Goal: Task Accomplishment & Management: Manage account settings

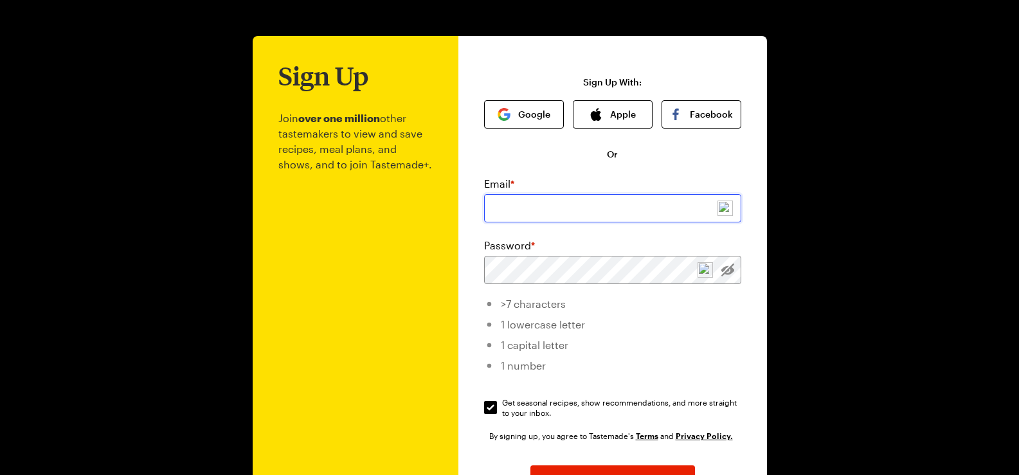
click at [551, 210] on input "email" at bounding box center [612, 208] width 257 height 28
type input "[EMAIL_ADDRESS][DOMAIN_NAME]"
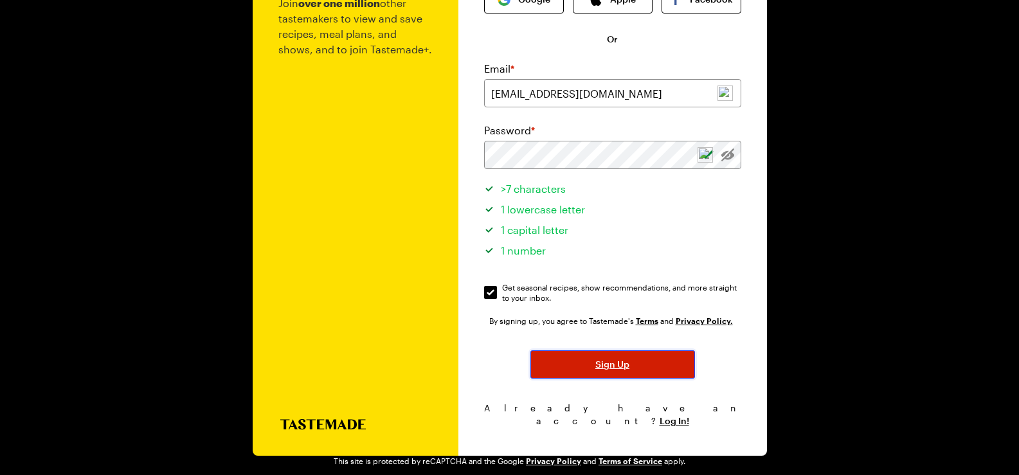
click at [609, 361] on span "Sign Up" at bounding box center [612, 364] width 34 height 13
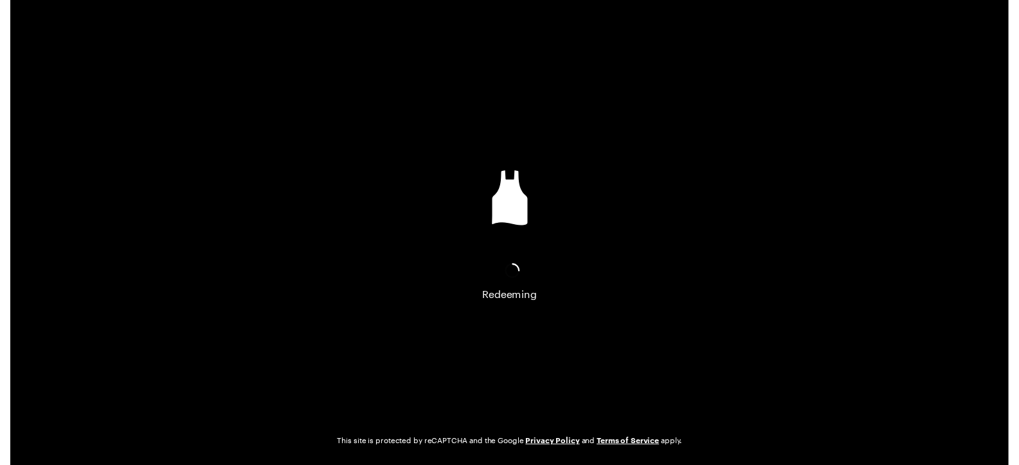
scroll to position [0, 0]
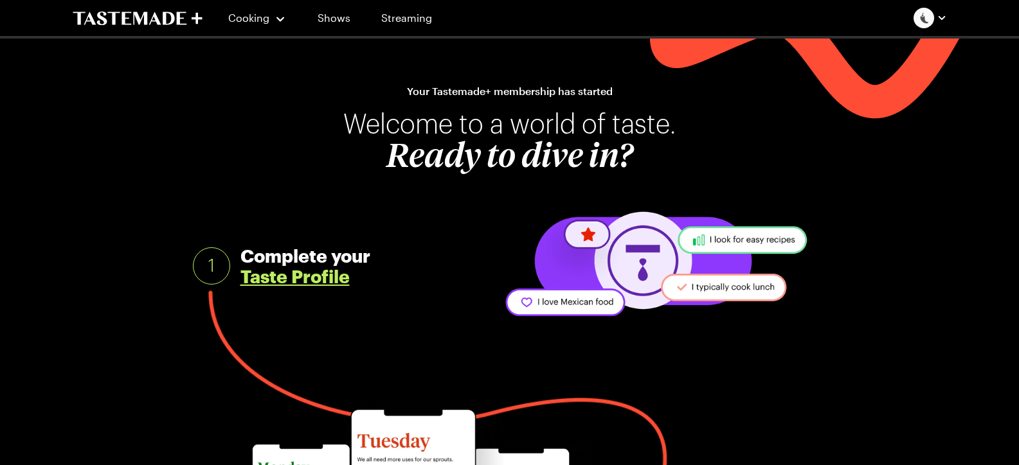
scroll to position [193, 0]
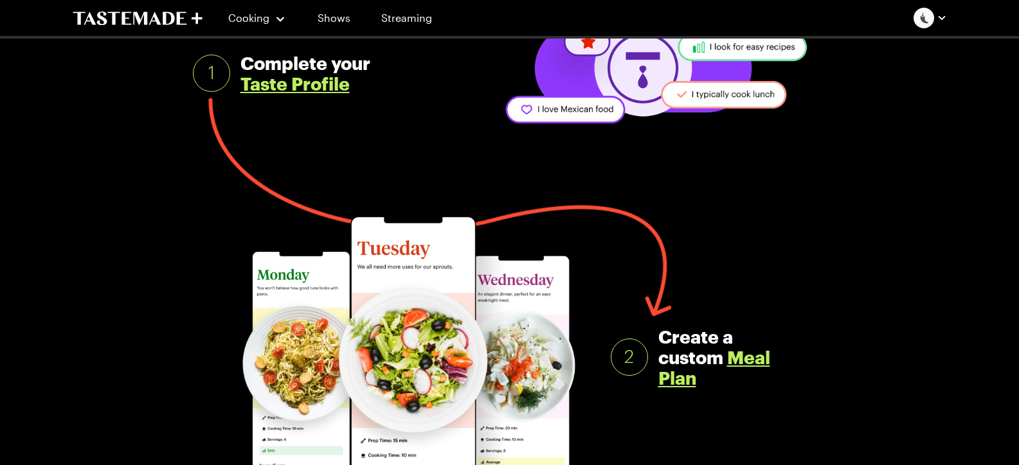
click at [284, 82] on link "Taste Profile" at bounding box center [294, 83] width 109 height 21
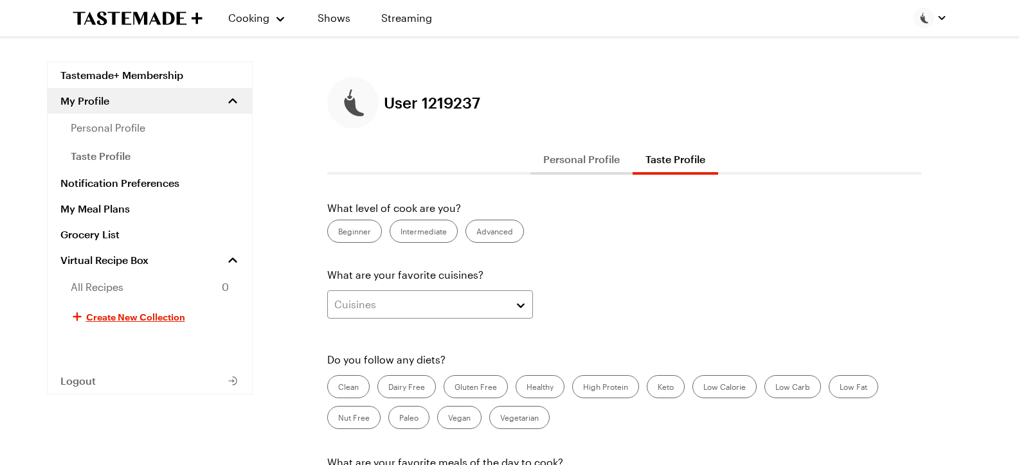
click at [358, 229] on label "Beginner" at bounding box center [354, 231] width 55 height 23
click at [338, 233] on input "Beginner" at bounding box center [338, 233] width 0 height 0
click at [523, 307] on button "Cuisines" at bounding box center [430, 304] width 206 height 28
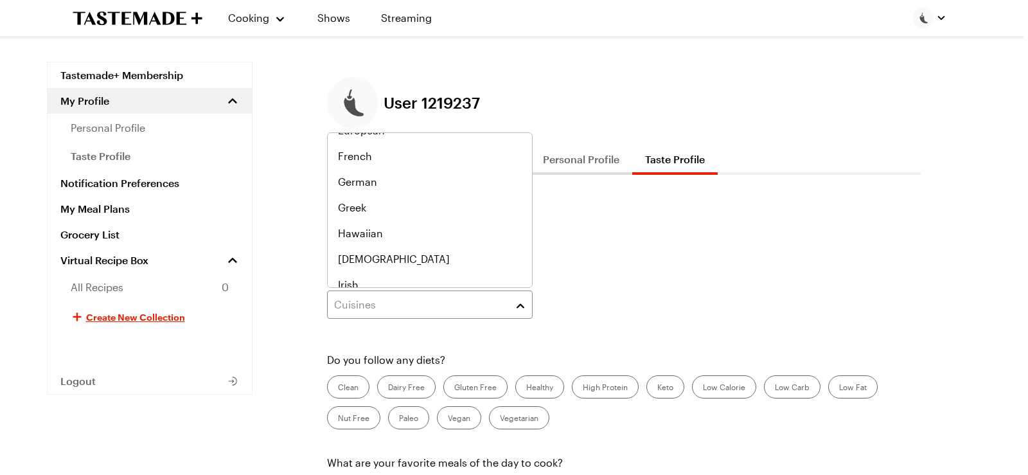
scroll to position [310, 0]
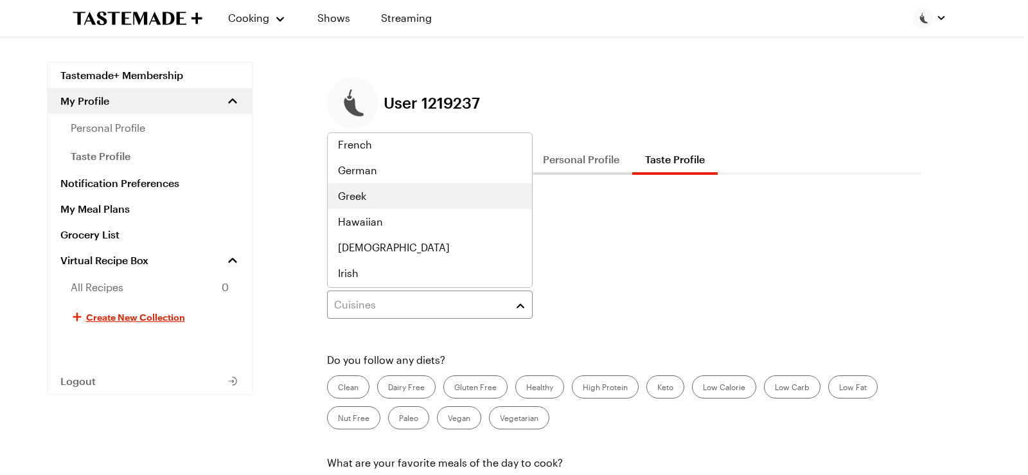
click at [456, 195] on div "Greek" at bounding box center [430, 195] width 184 height 15
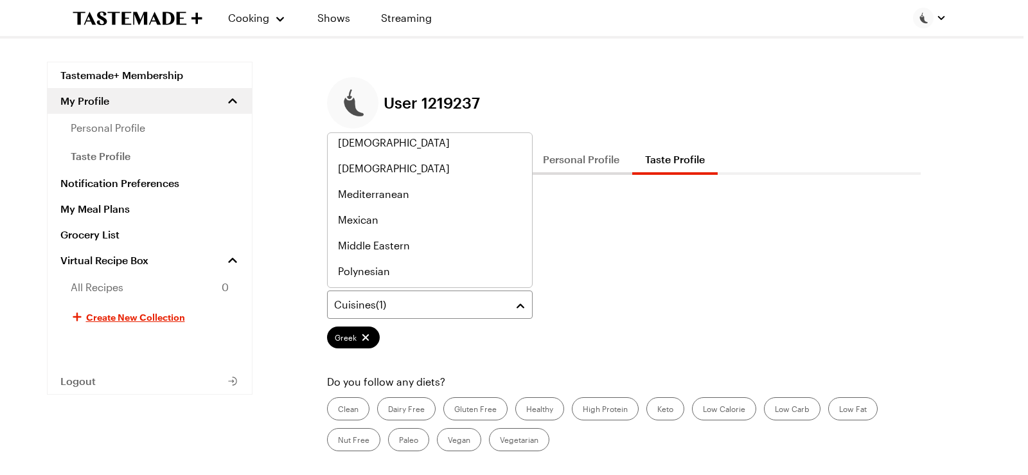
scroll to position [526, 0]
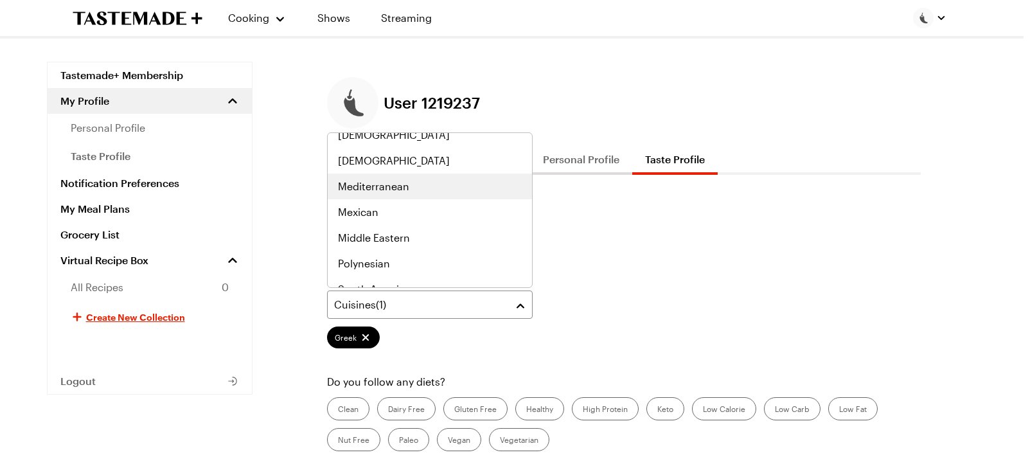
click at [463, 190] on div "Mediterranean" at bounding box center [430, 186] width 184 height 15
click at [457, 190] on div "Mexican" at bounding box center [430, 186] width 184 height 15
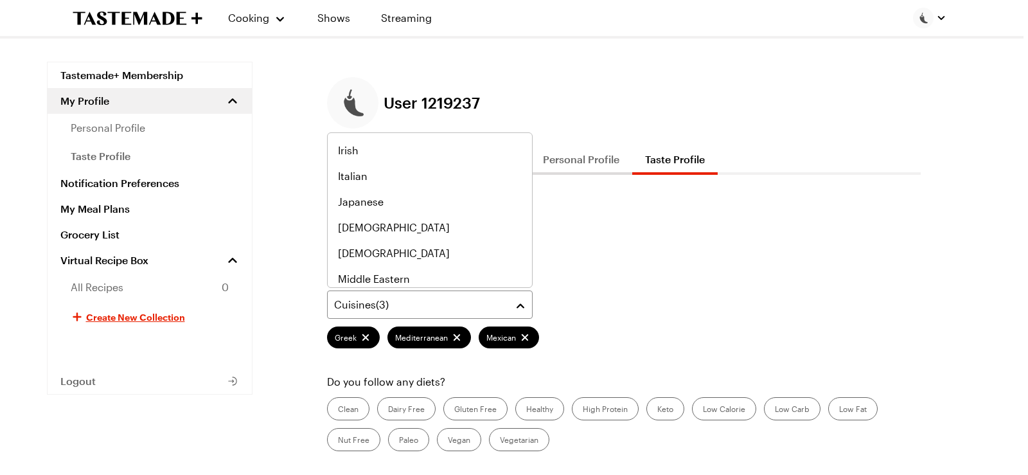
scroll to position [448, 0]
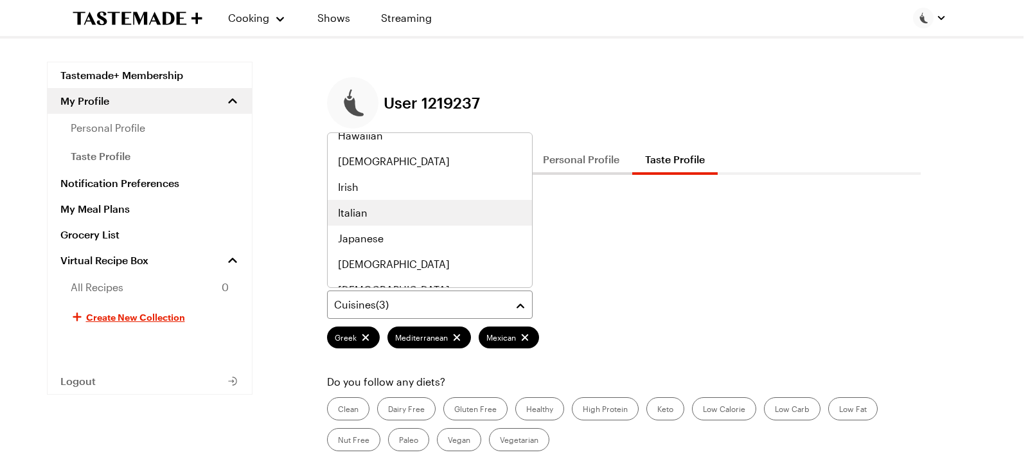
click at [407, 208] on div "Italian" at bounding box center [430, 212] width 184 height 15
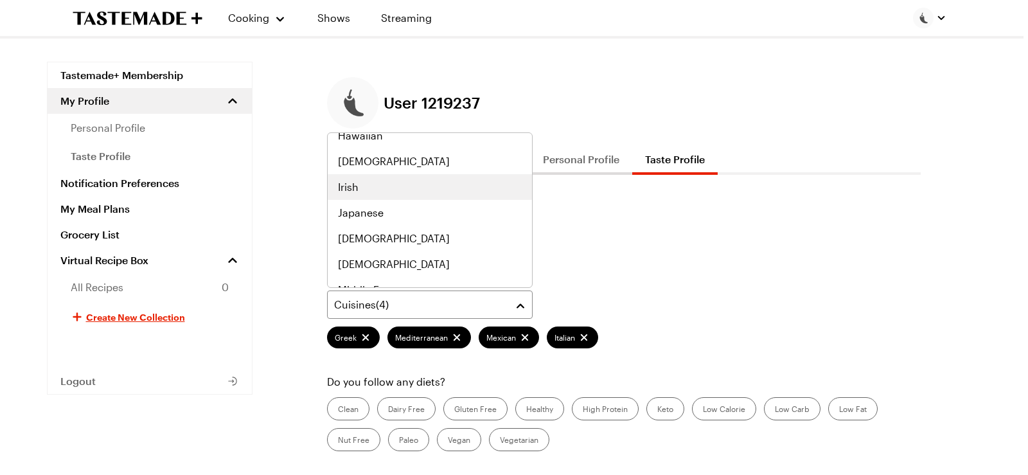
click at [450, 186] on div "Irish" at bounding box center [430, 186] width 184 height 15
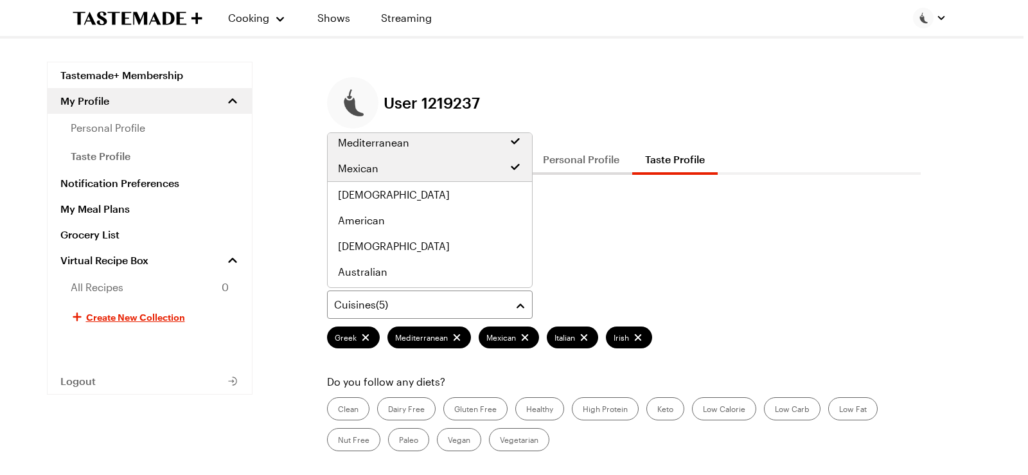
scroll to position [68, 0]
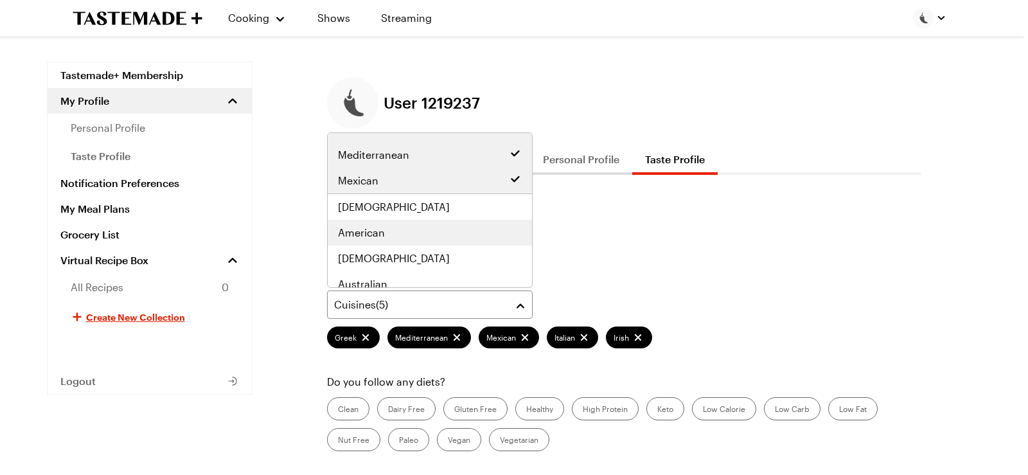
click at [382, 234] on span "American" at bounding box center [361, 232] width 47 height 15
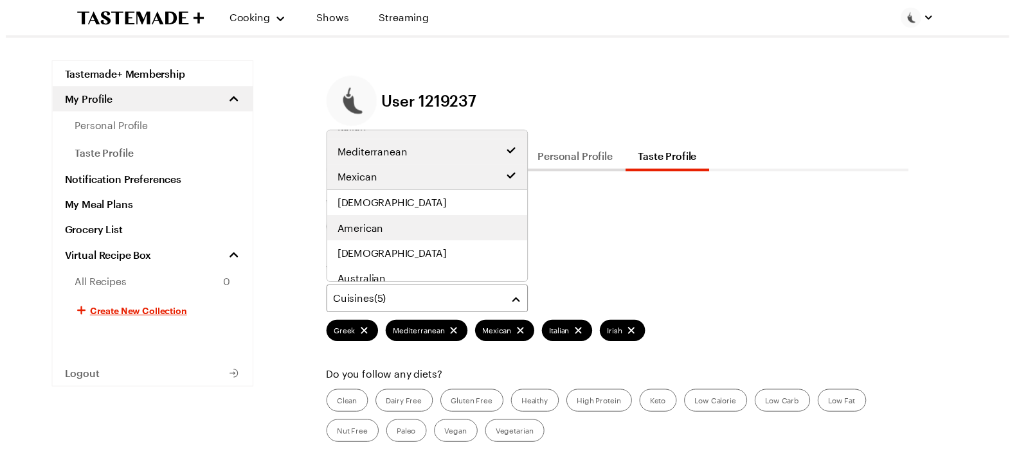
scroll to position [94, 0]
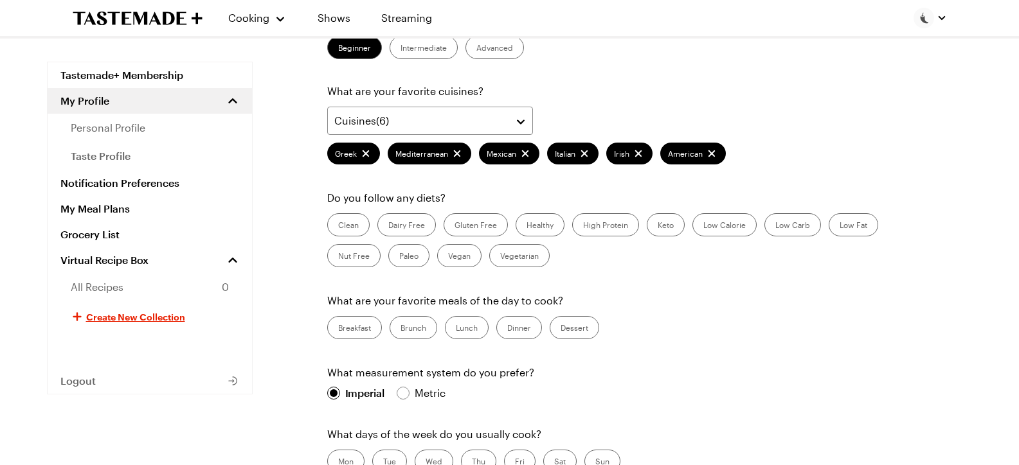
scroll to position [193, 0]
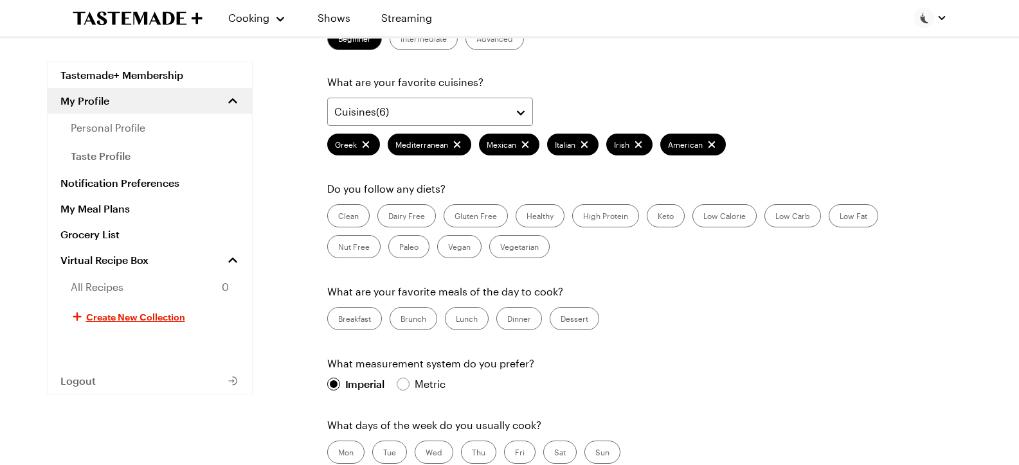
click at [348, 216] on label "Clean" at bounding box center [348, 215] width 42 height 23
click at [338, 217] on input "Clean" at bounding box center [338, 217] width 0 height 0
click at [546, 213] on label "Healthy" at bounding box center [539, 215] width 49 height 23
click at [526, 217] on input "Healthy" at bounding box center [526, 217] width 0 height 0
click at [519, 319] on label "Dinner" at bounding box center [519, 318] width 46 height 23
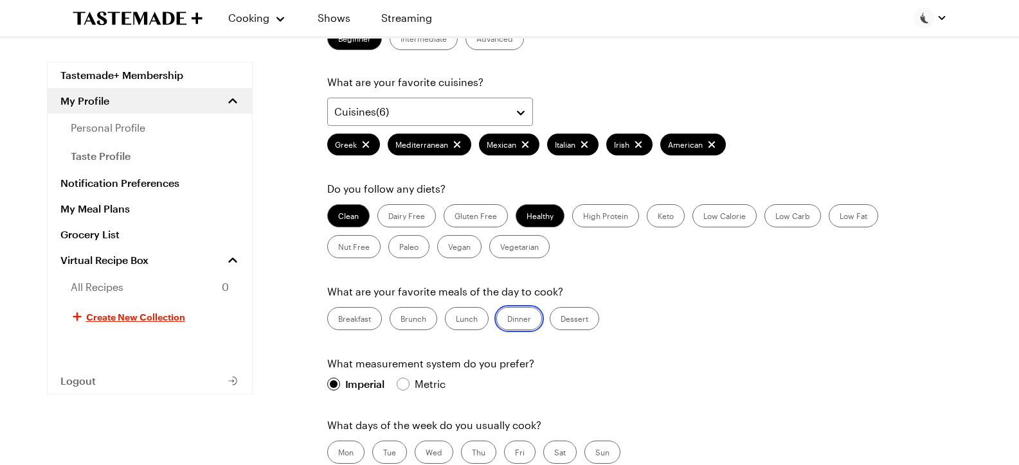
click at [507, 320] on input "Dinner" at bounding box center [507, 320] width 0 height 0
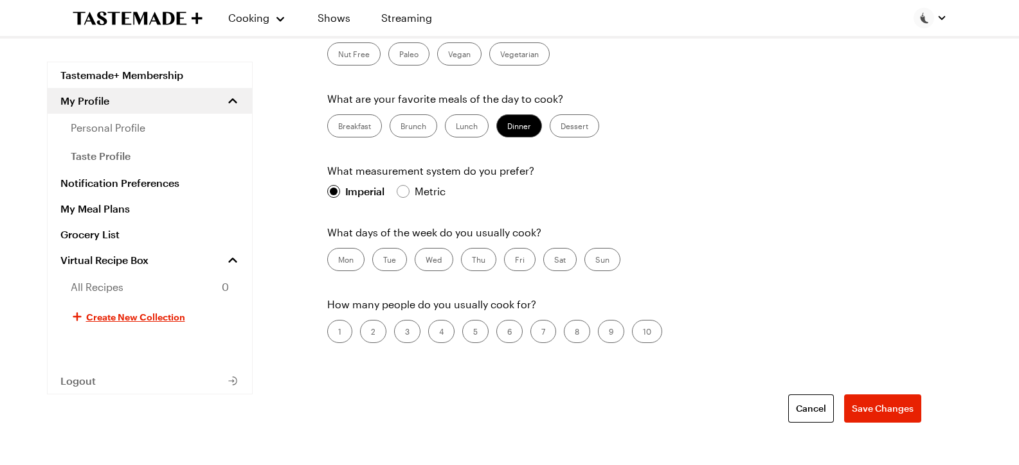
click at [345, 261] on label "Mon" at bounding box center [345, 259] width 37 height 23
click at [338, 261] on input "Mon" at bounding box center [338, 261] width 0 height 0
click at [398, 256] on label "Tue" at bounding box center [389, 259] width 35 height 23
click at [383, 261] on input "Tue" at bounding box center [383, 261] width 0 height 0
click at [436, 256] on label "Wed" at bounding box center [434, 259] width 39 height 23
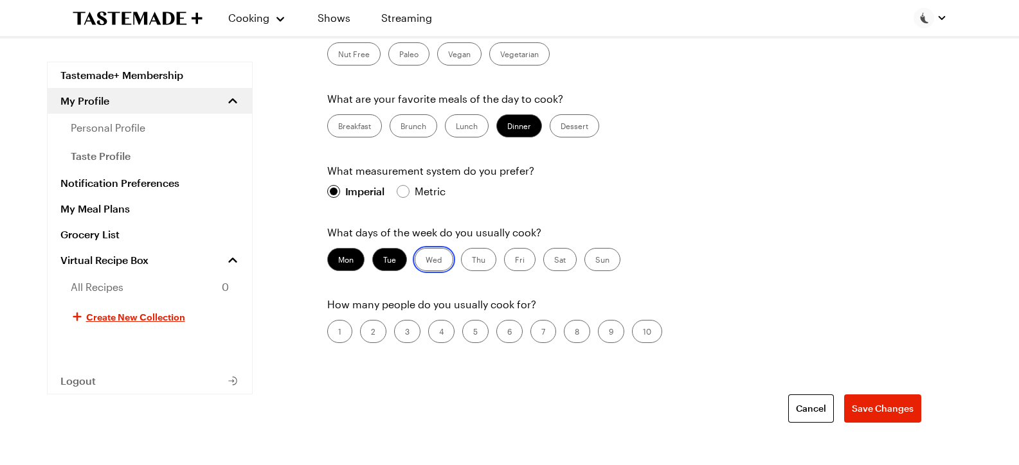
click at [425, 261] on input "Wed" at bounding box center [425, 261] width 0 height 0
click at [390, 260] on label "Tue" at bounding box center [389, 259] width 35 height 23
click at [383, 261] on input "Tue" at bounding box center [383, 261] width 0 height 0
click at [475, 258] on label "Thu" at bounding box center [478, 259] width 35 height 23
click at [472, 261] on input "Thu" at bounding box center [472, 261] width 0 height 0
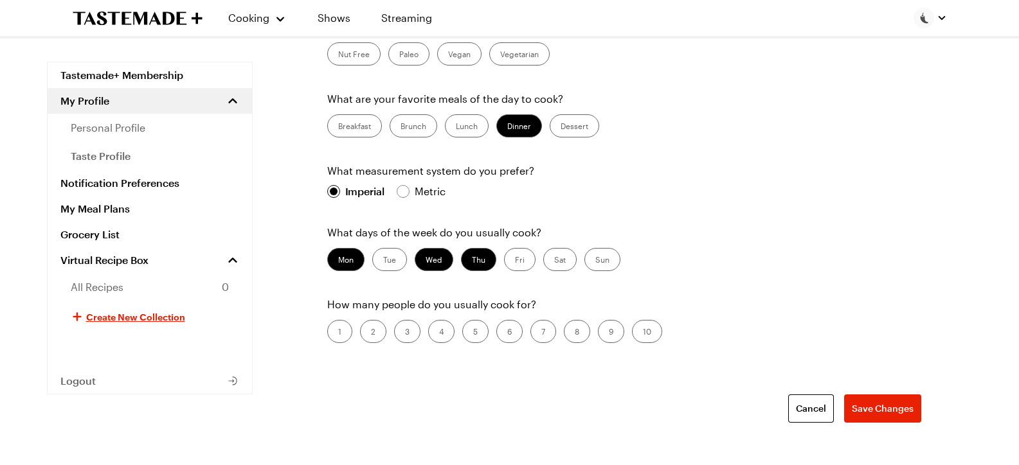
click at [519, 258] on label "Fri" at bounding box center [519, 259] width 31 height 23
click at [515, 261] on input "Fri" at bounding box center [515, 261] width 0 height 0
click at [560, 260] on label "Sat" at bounding box center [559, 259] width 33 height 23
click at [554, 261] on input "Sat" at bounding box center [554, 261] width 0 height 0
click at [598, 255] on label "Sun" at bounding box center [602, 259] width 36 height 23
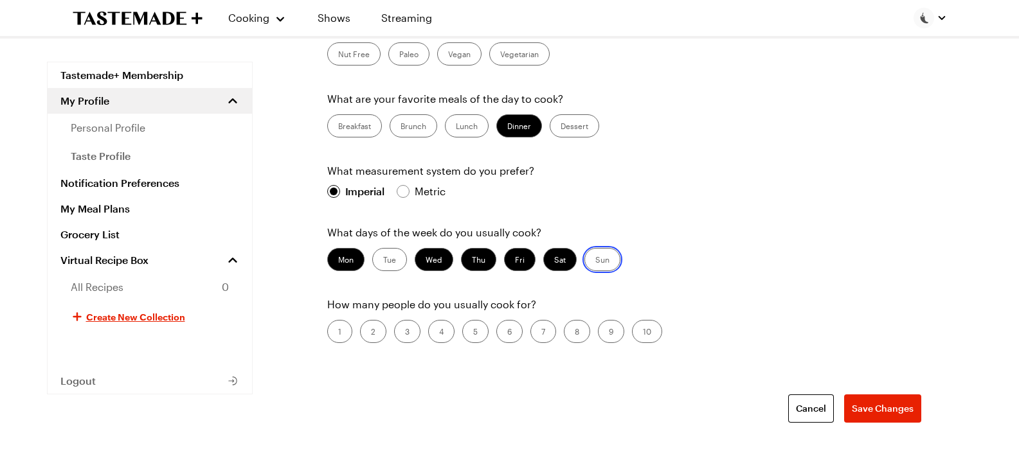
click at [595, 261] on input "Sun" at bounding box center [595, 261] width 0 height 0
click at [373, 329] on label "2" at bounding box center [373, 331] width 26 height 23
click at [371, 333] on input "2" at bounding box center [371, 333] width 0 height 0
click at [867, 408] on span "Save Changes" at bounding box center [883, 408] width 62 height 13
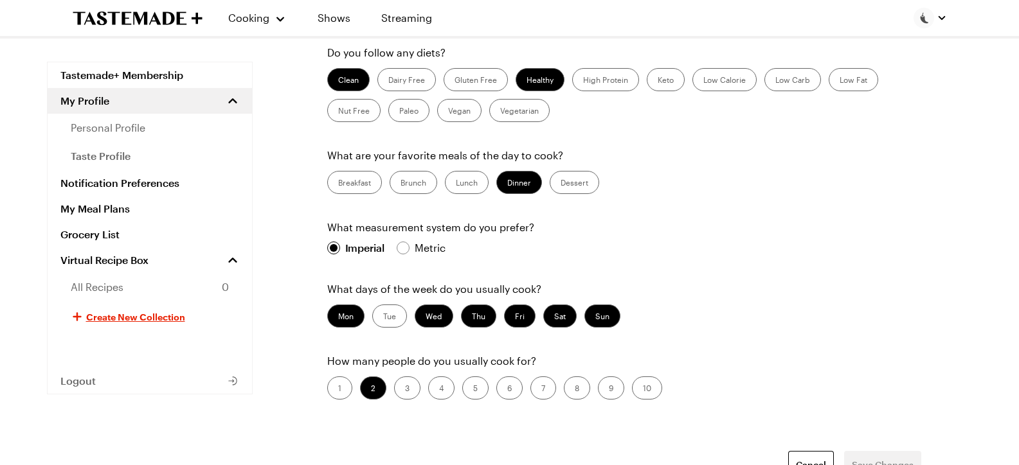
scroll to position [136, 0]
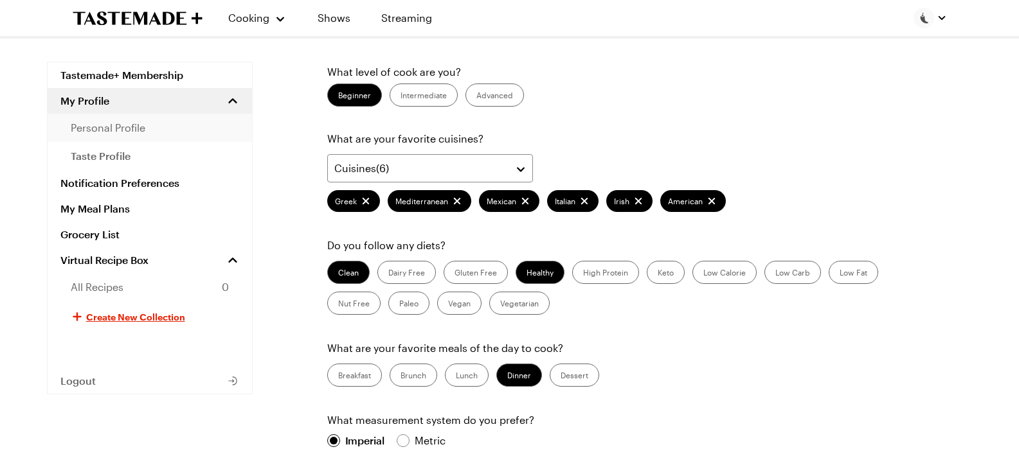
click at [124, 127] on span "personal profile" at bounding box center [108, 127] width 75 height 15
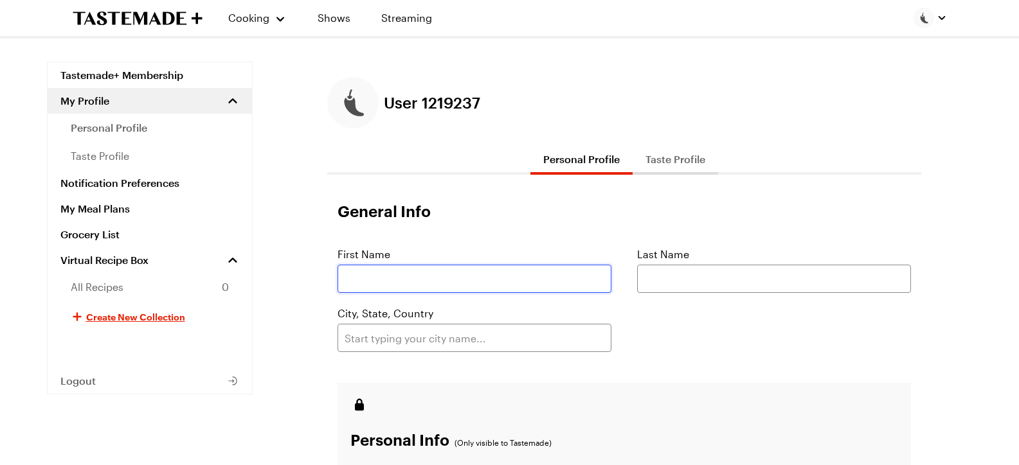
click at [438, 279] on input "text" at bounding box center [474, 279] width 274 height 28
type input "[PERSON_NAME]"
type input "[GEOGRAPHIC_DATA]"
type input "14173003409"
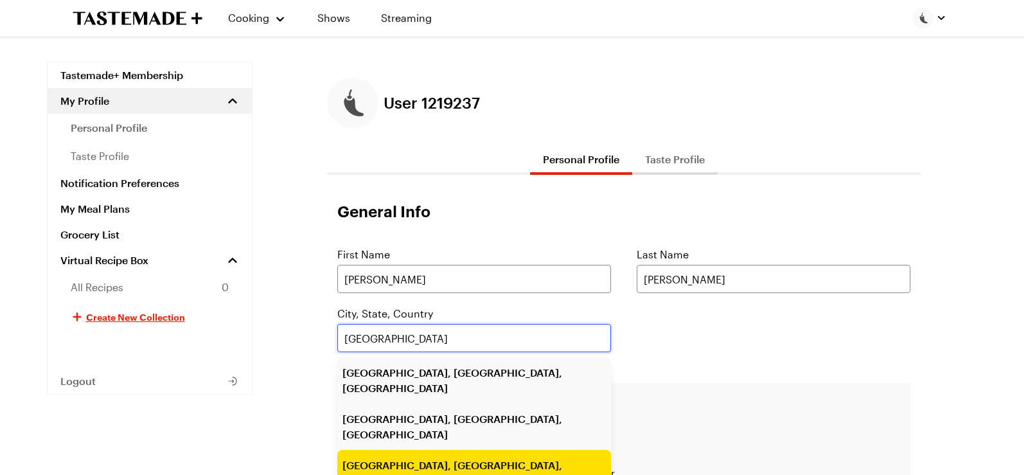
type input "[GEOGRAPHIC_DATA], [GEOGRAPHIC_DATA], [GEOGRAPHIC_DATA]"
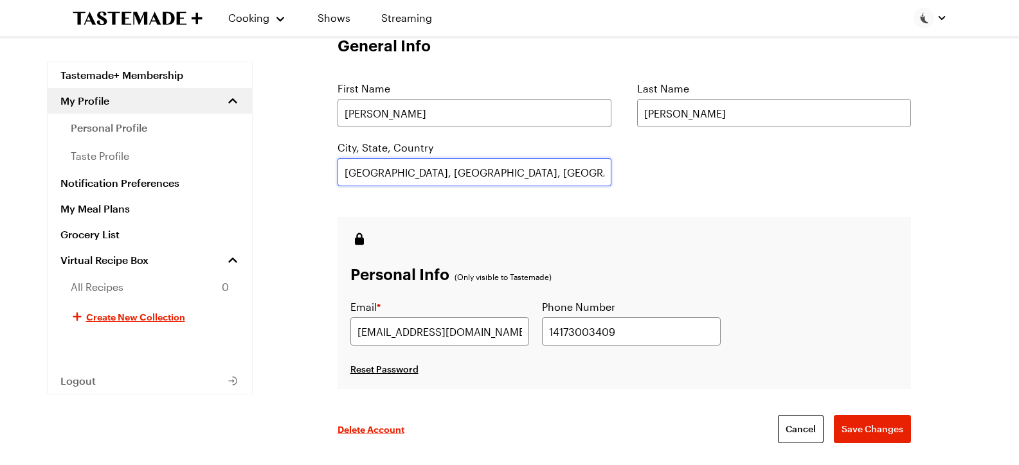
scroll to position [193, 0]
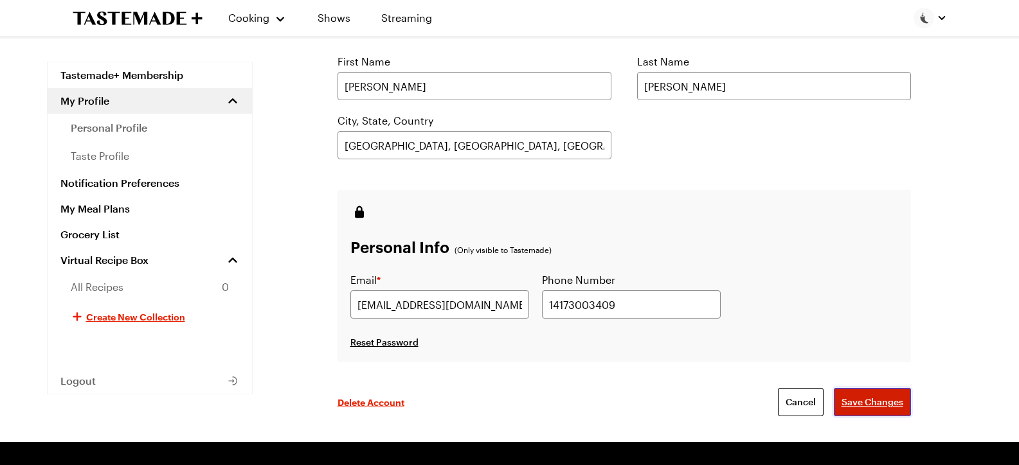
click at [868, 400] on span "Save Changes" at bounding box center [872, 402] width 62 height 13
type input "[PHONE_NUMBER]"
click at [886, 403] on span "Save Changes" at bounding box center [872, 402] width 62 height 13
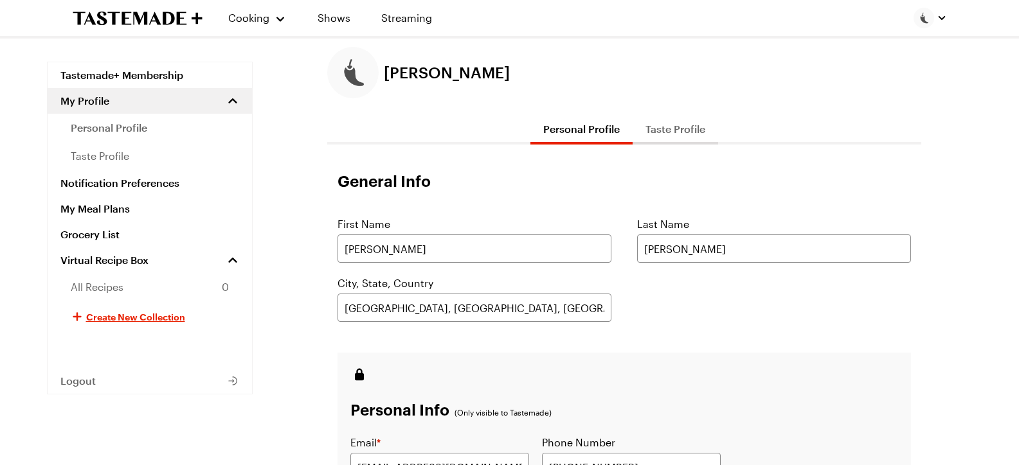
scroll to position [0, 0]
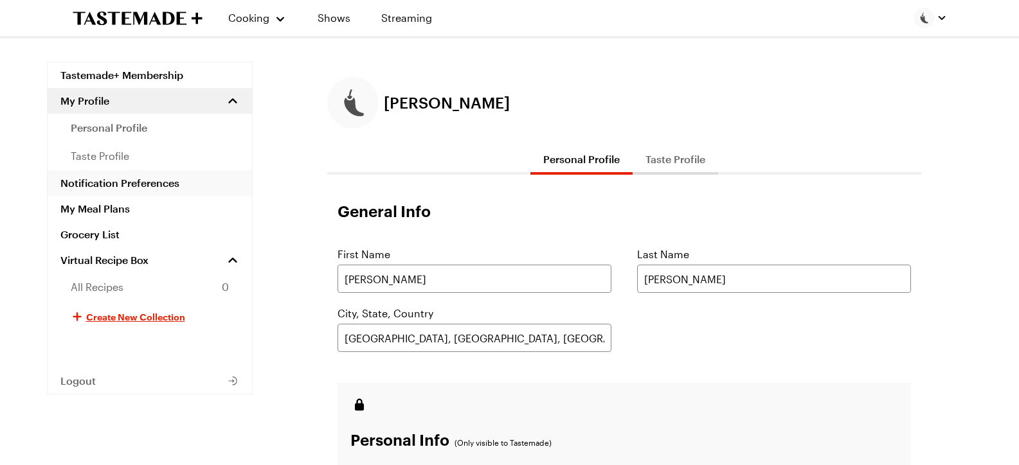
click at [147, 184] on link "Notification Preferences" at bounding box center [150, 183] width 204 height 26
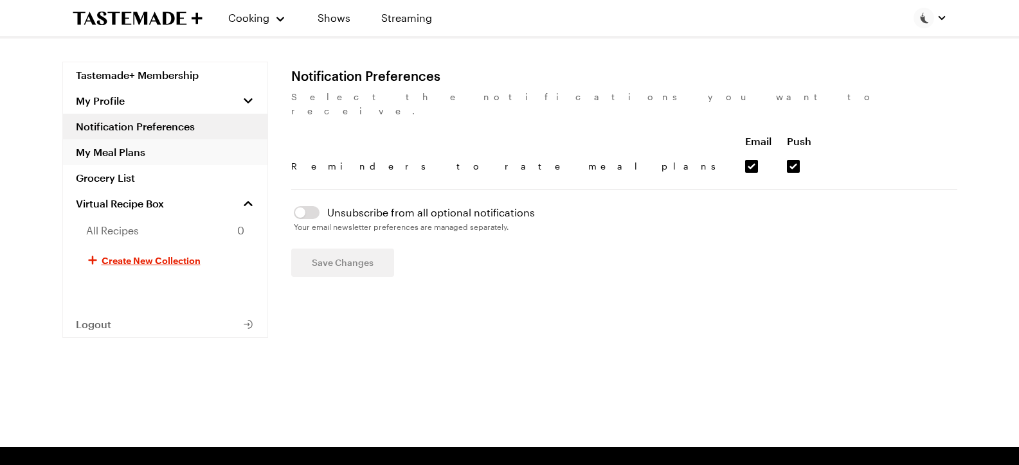
click at [130, 151] on link "My Meal Plans" at bounding box center [165, 152] width 204 height 26
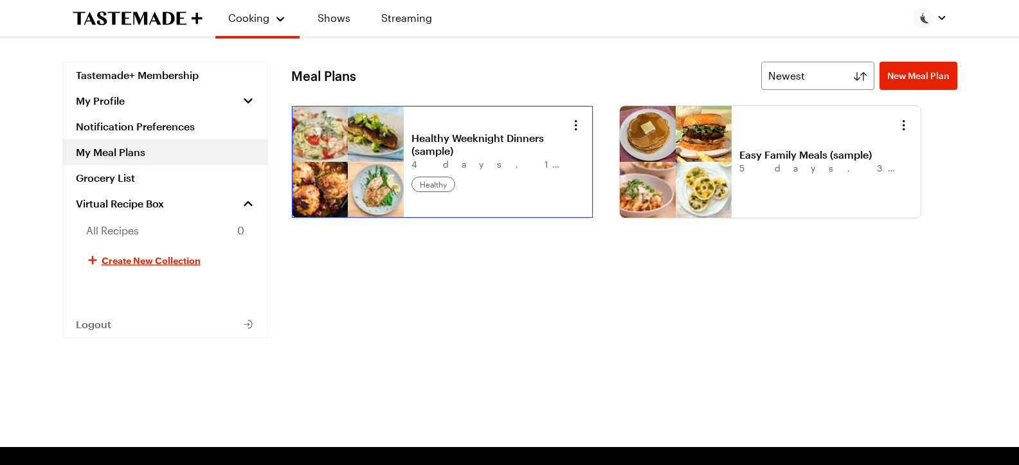
click at [474, 157] on link "Healthy Weeknight Dinners (sample)" at bounding box center [490, 145] width 159 height 26
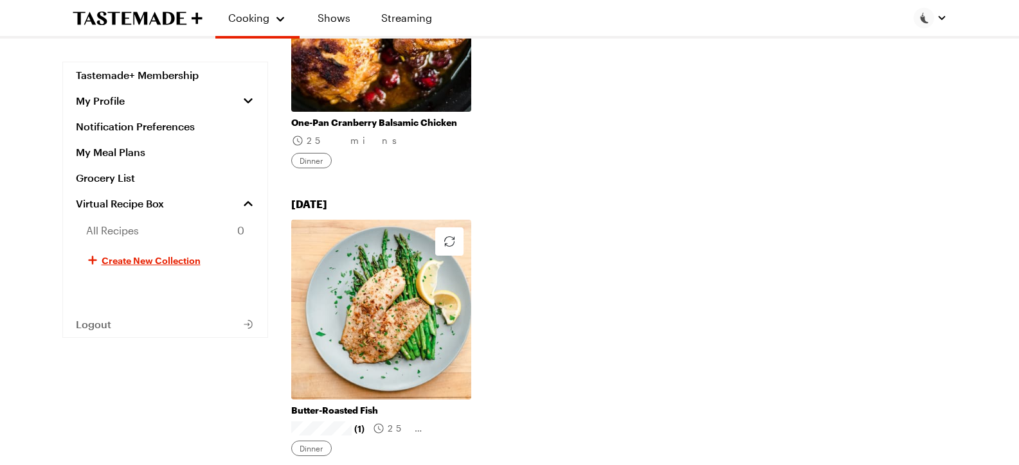
scroll to position [964, 0]
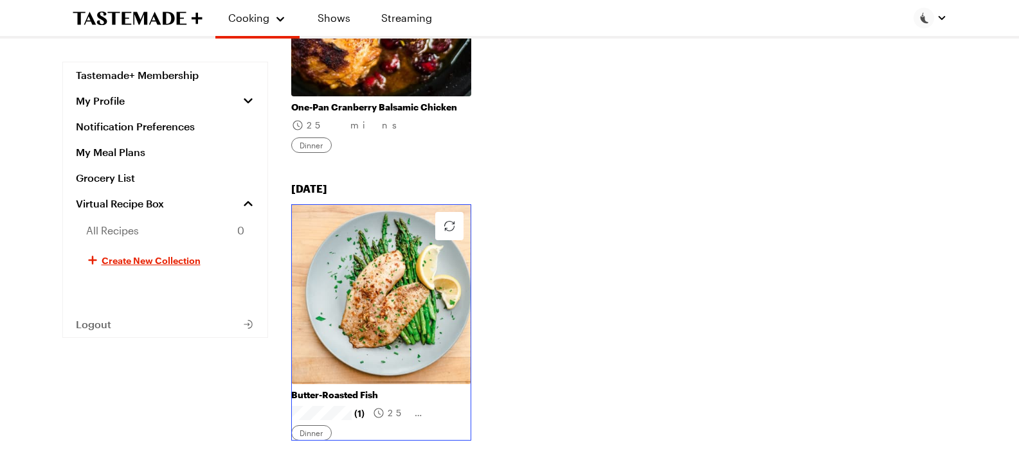
click at [318, 397] on link "Butter-Roasted Fish" at bounding box center [381, 395] width 180 height 12
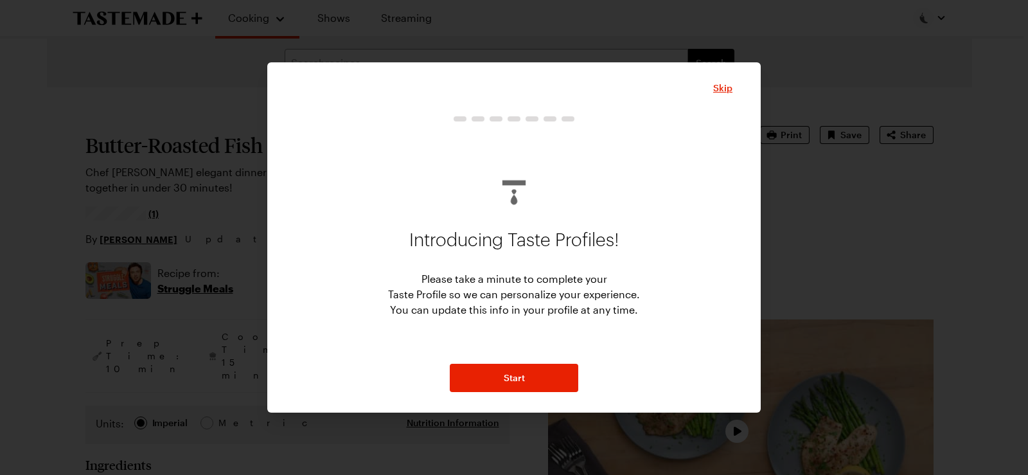
type textarea "x"
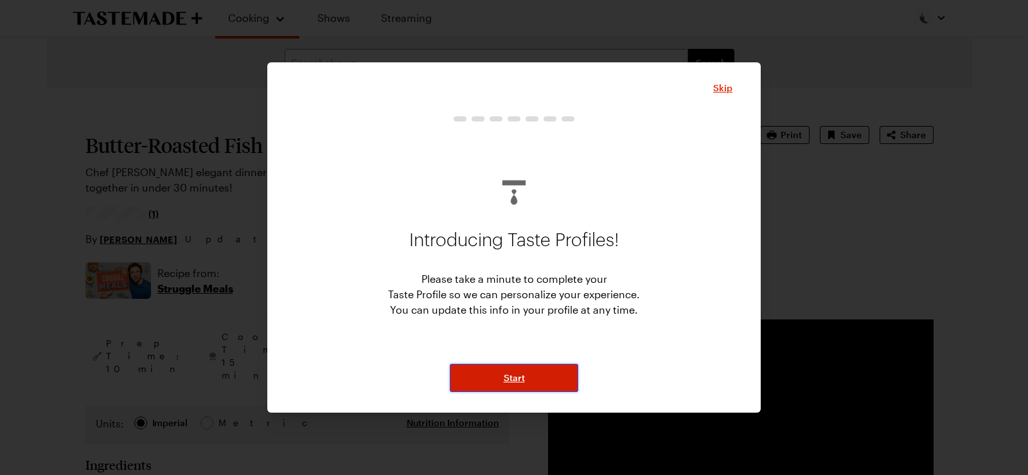
click at [521, 373] on span "Start" at bounding box center [514, 377] width 21 height 13
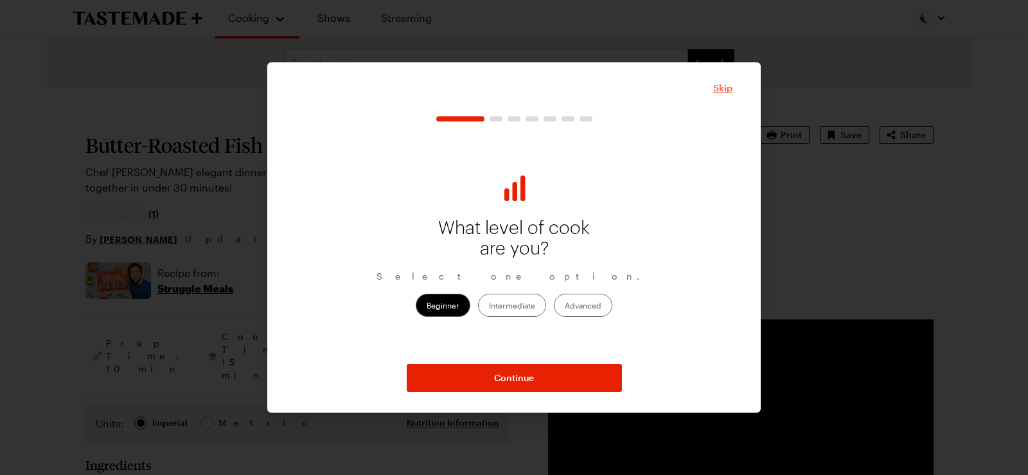
click at [720, 85] on span "Skip" at bounding box center [722, 88] width 19 height 13
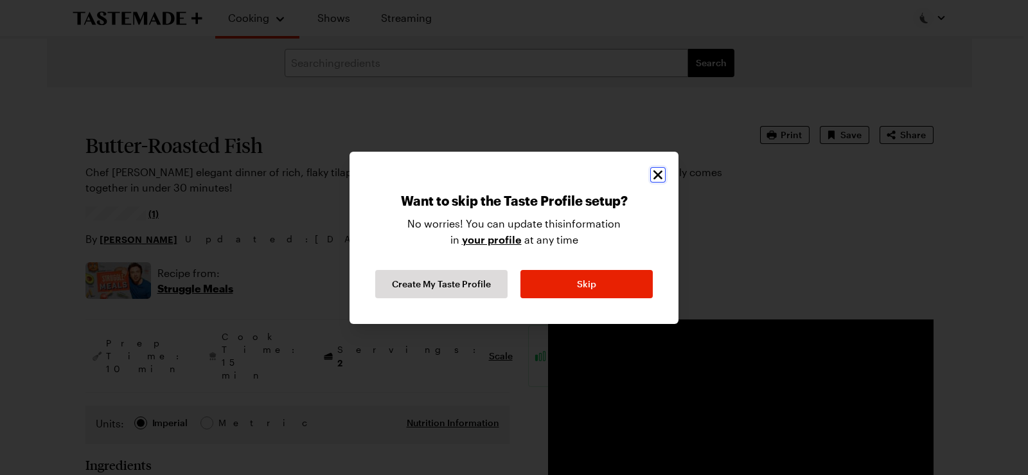
click at [657, 174] on icon "Close" at bounding box center [658, 174] width 9 height 9
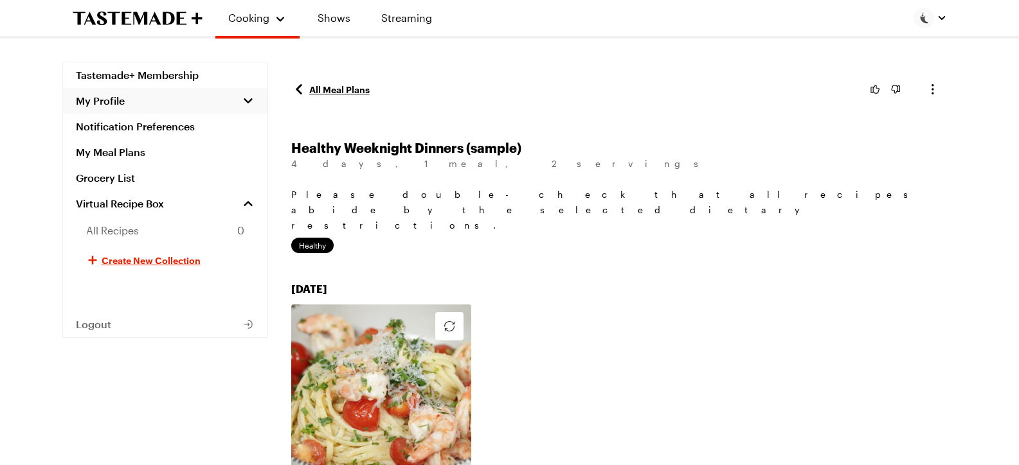
click at [258, 99] on button "My Profile" at bounding box center [165, 101] width 204 height 26
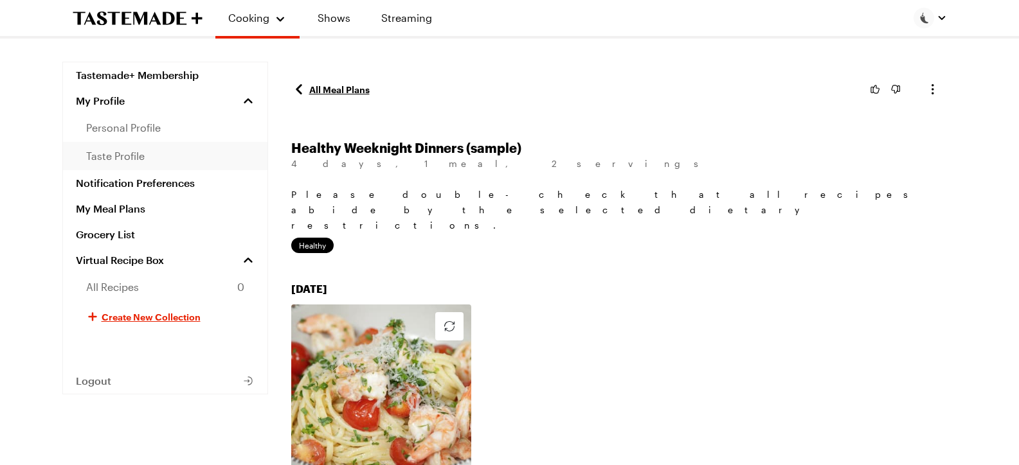
click at [128, 154] on span "taste profile" at bounding box center [115, 155] width 58 height 15
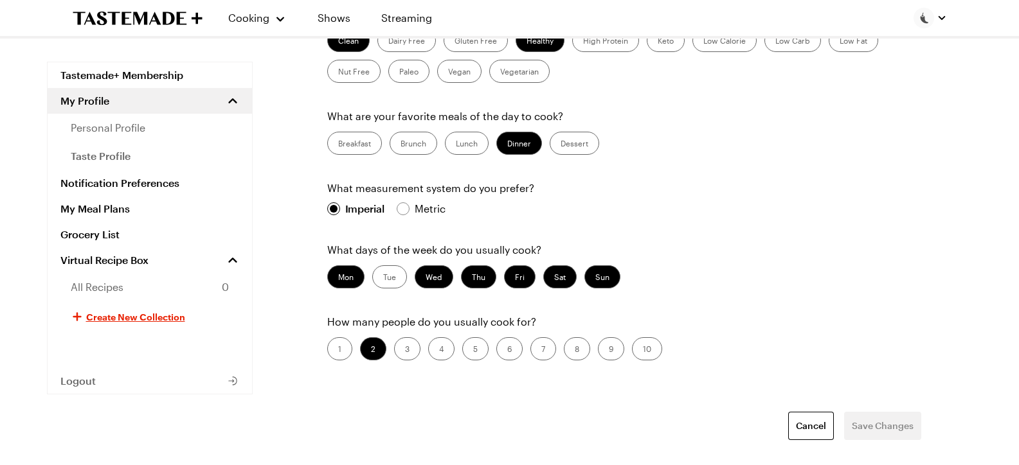
scroll to position [386, 0]
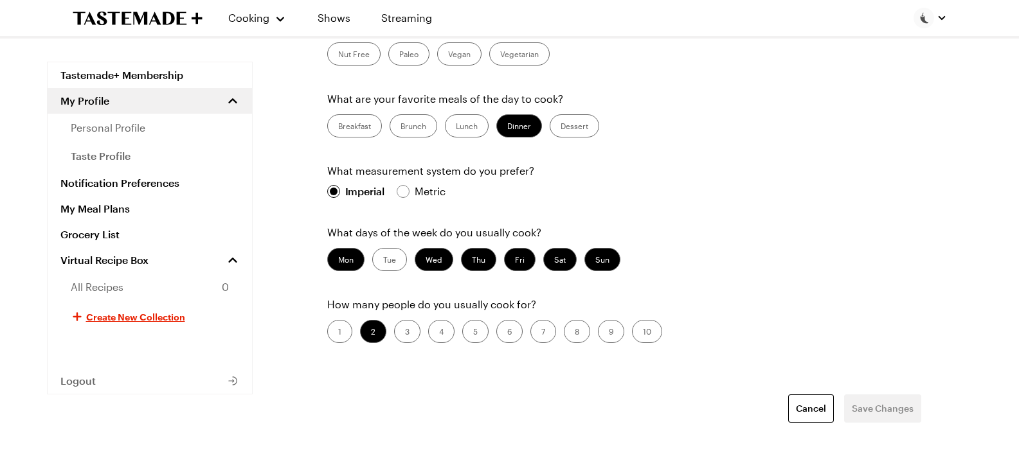
click at [893, 406] on div "Cancel Save Changes" at bounding box center [624, 409] width 594 height 28
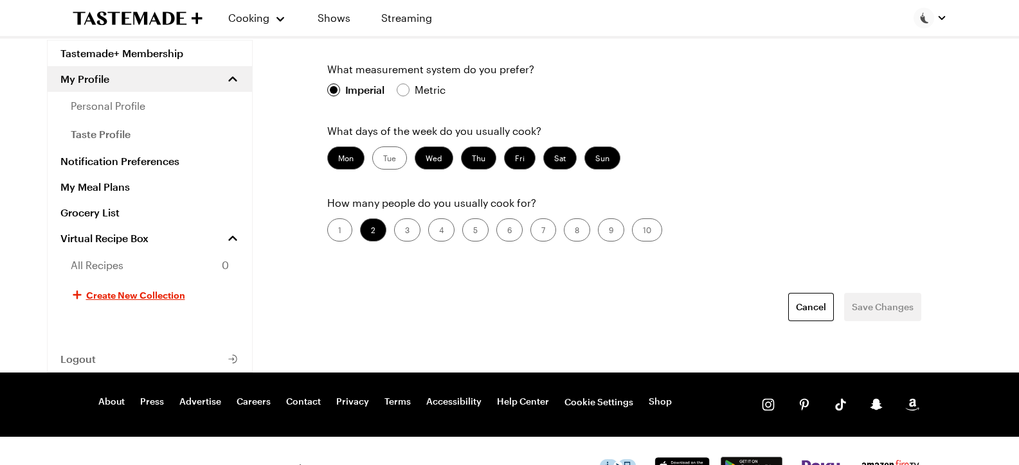
scroll to position [522, 0]
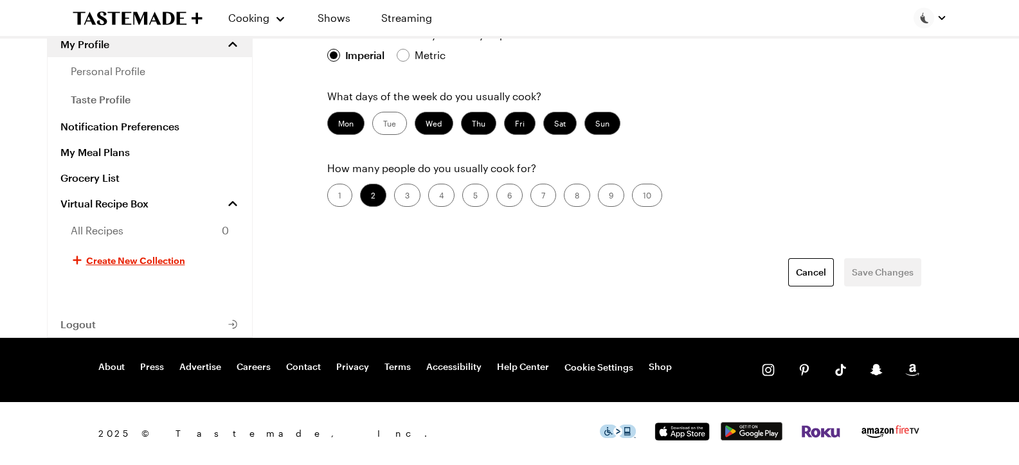
click at [884, 272] on div "Cancel Save Changes" at bounding box center [624, 272] width 594 height 28
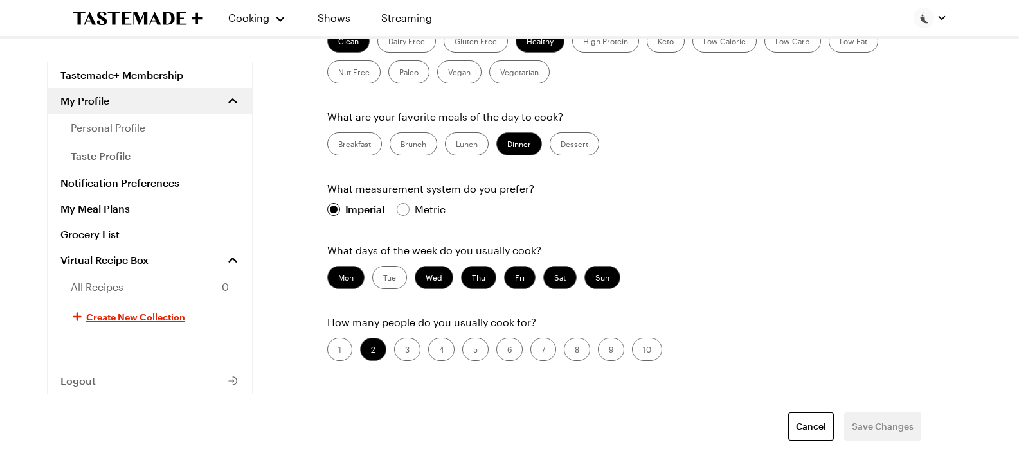
scroll to position [386, 0]
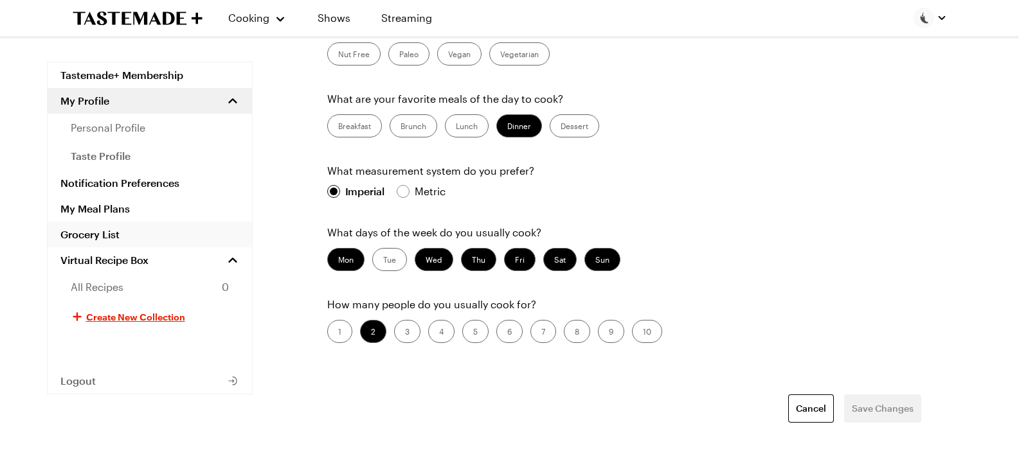
click at [107, 233] on link "Grocery List" at bounding box center [150, 235] width 204 height 26
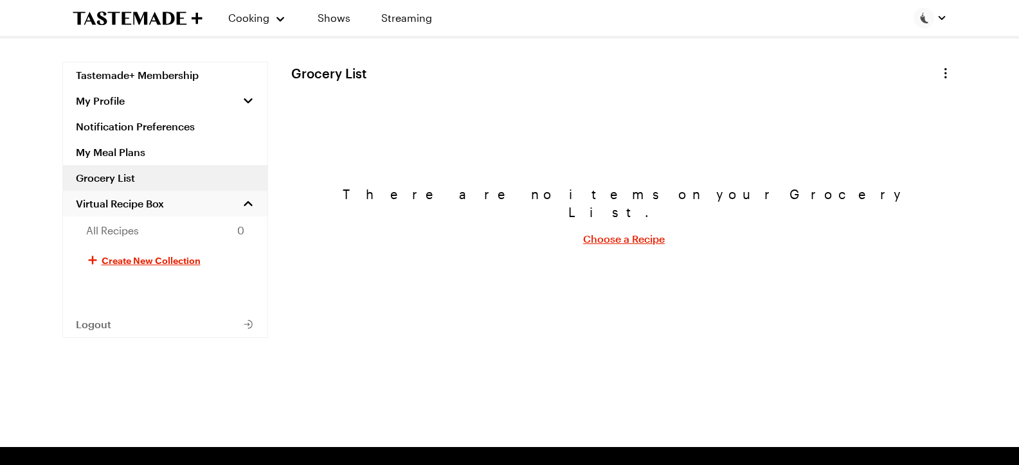
click at [139, 204] on span "Virtual Recipe Box" at bounding box center [120, 203] width 88 height 13
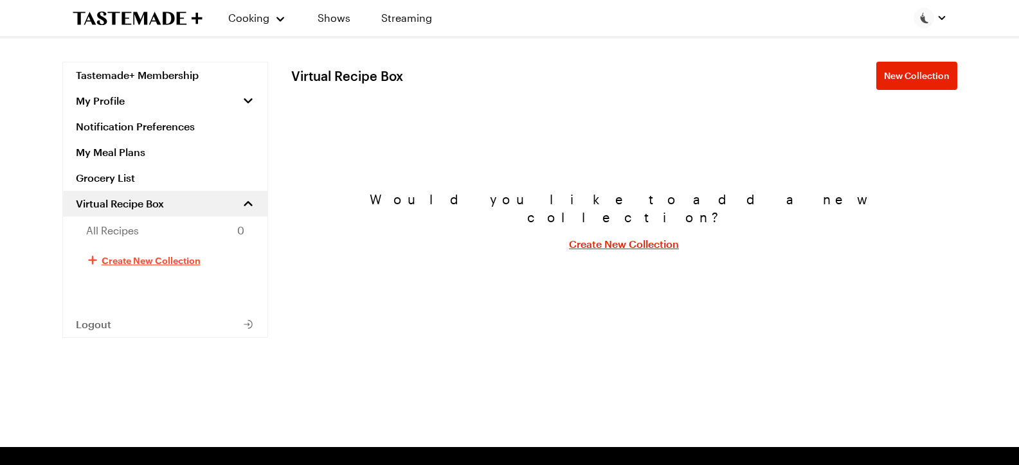
click at [159, 257] on span "Create New Collection" at bounding box center [151, 260] width 99 height 13
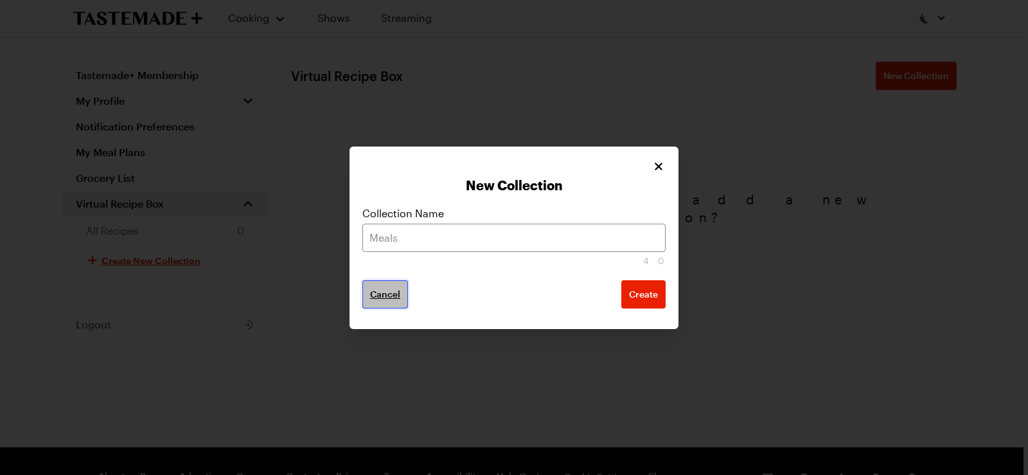
click at [392, 292] on span "Cancel" at bounding box center [385, 294] width 30 height 13
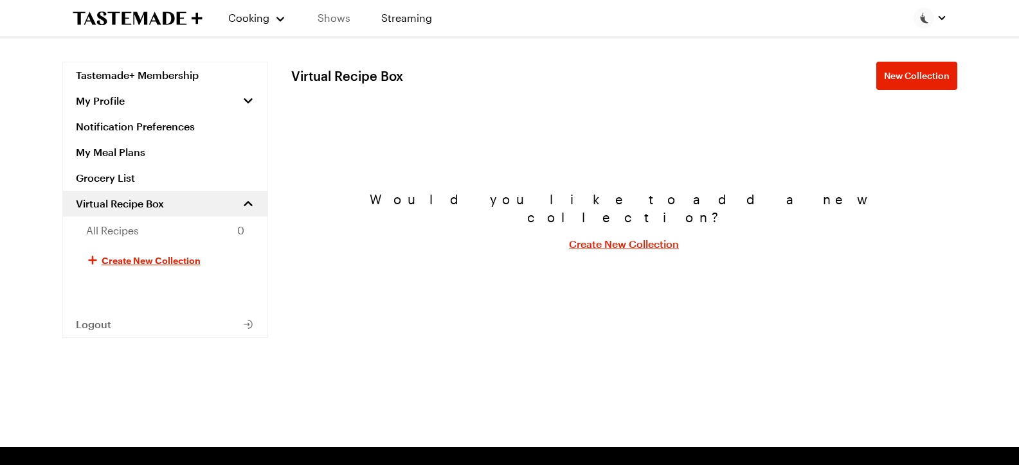
click at [337, 19] on link "Shows" at bounding box center [334, 18] width 58 height 36
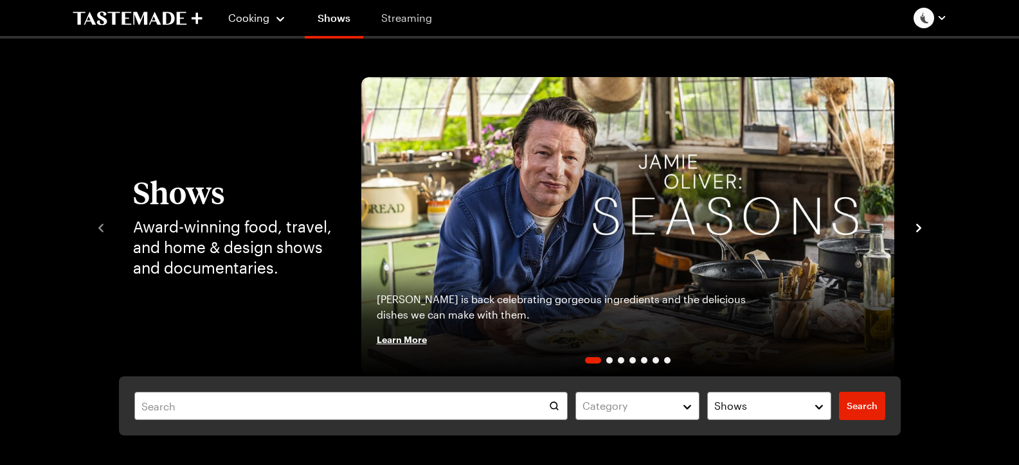
click at [402, 13] on link "Streaming" at bounding box center [406, 18] width 76 height 36
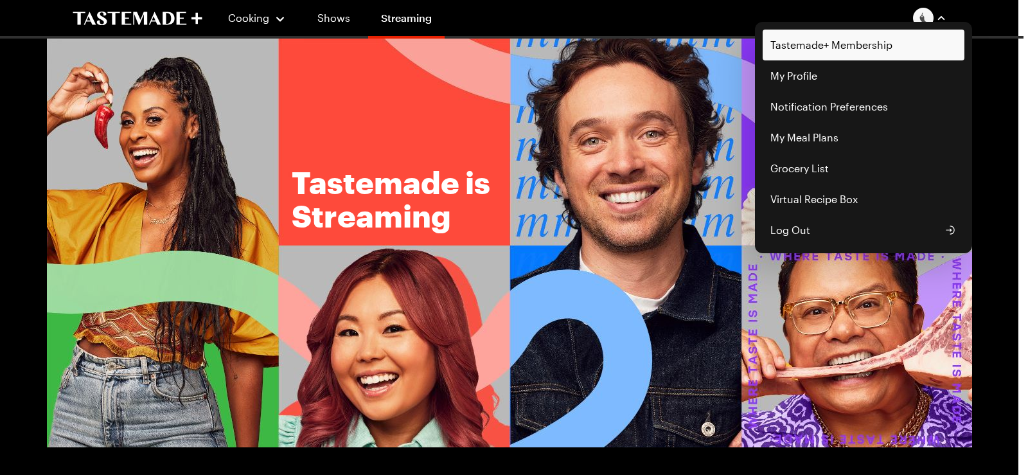
click at [876, 48] on link "Tastemade+ Membership" at bounding box center [864, 45] width 202 height 31
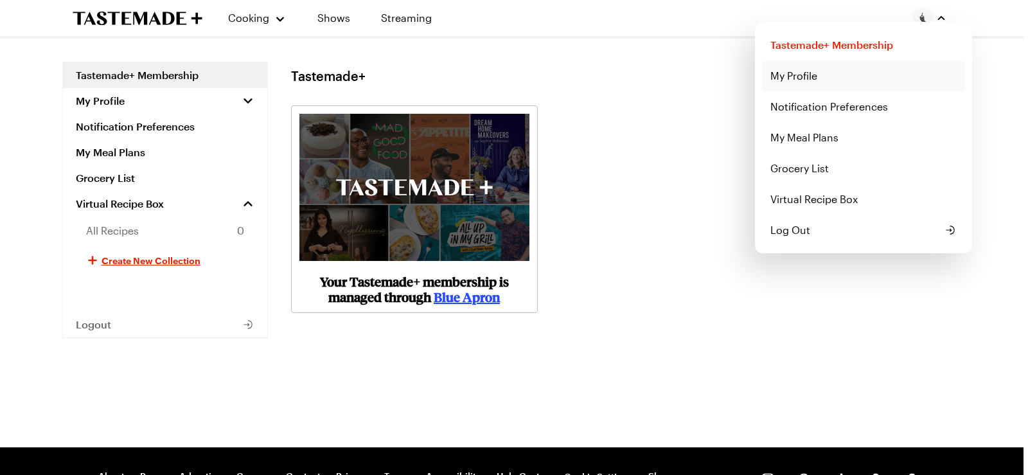
click at [822, 74] on link "My Profile" at bounding box center [864, 75] width 202 height 31
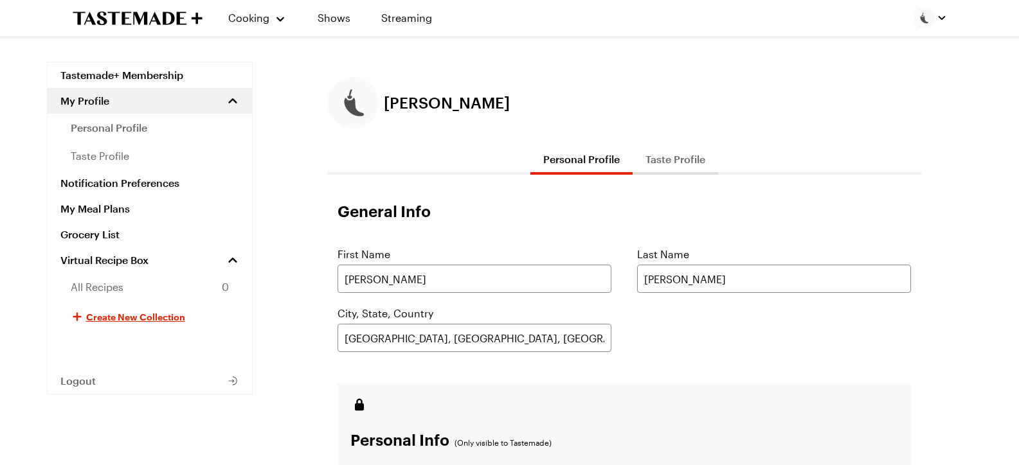
click at [681, 159] on button "Taste Profile" at bounding box center [674, 159] width 85 height 31
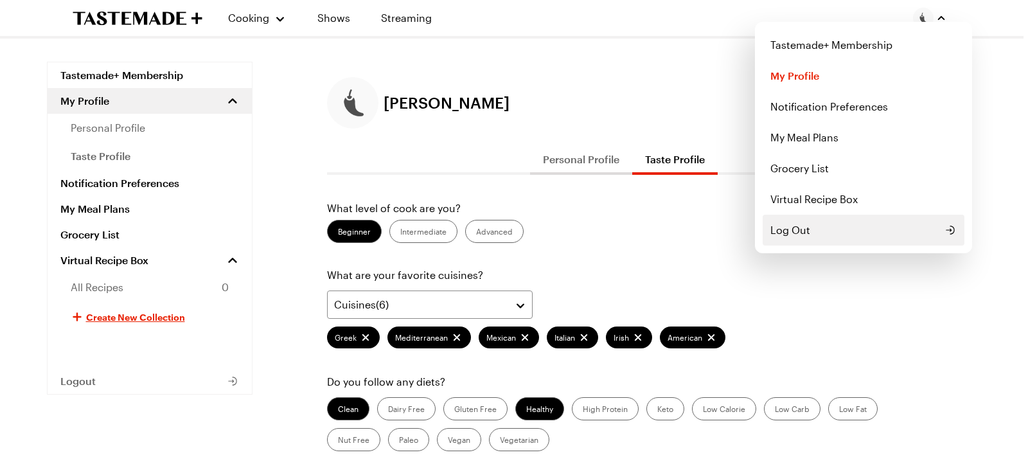
click at [800, 231] on span "Log Out" at bounding box center [791, 229] width 40 height 15
